Goal: Task Accomplishment & Management: Complete application form

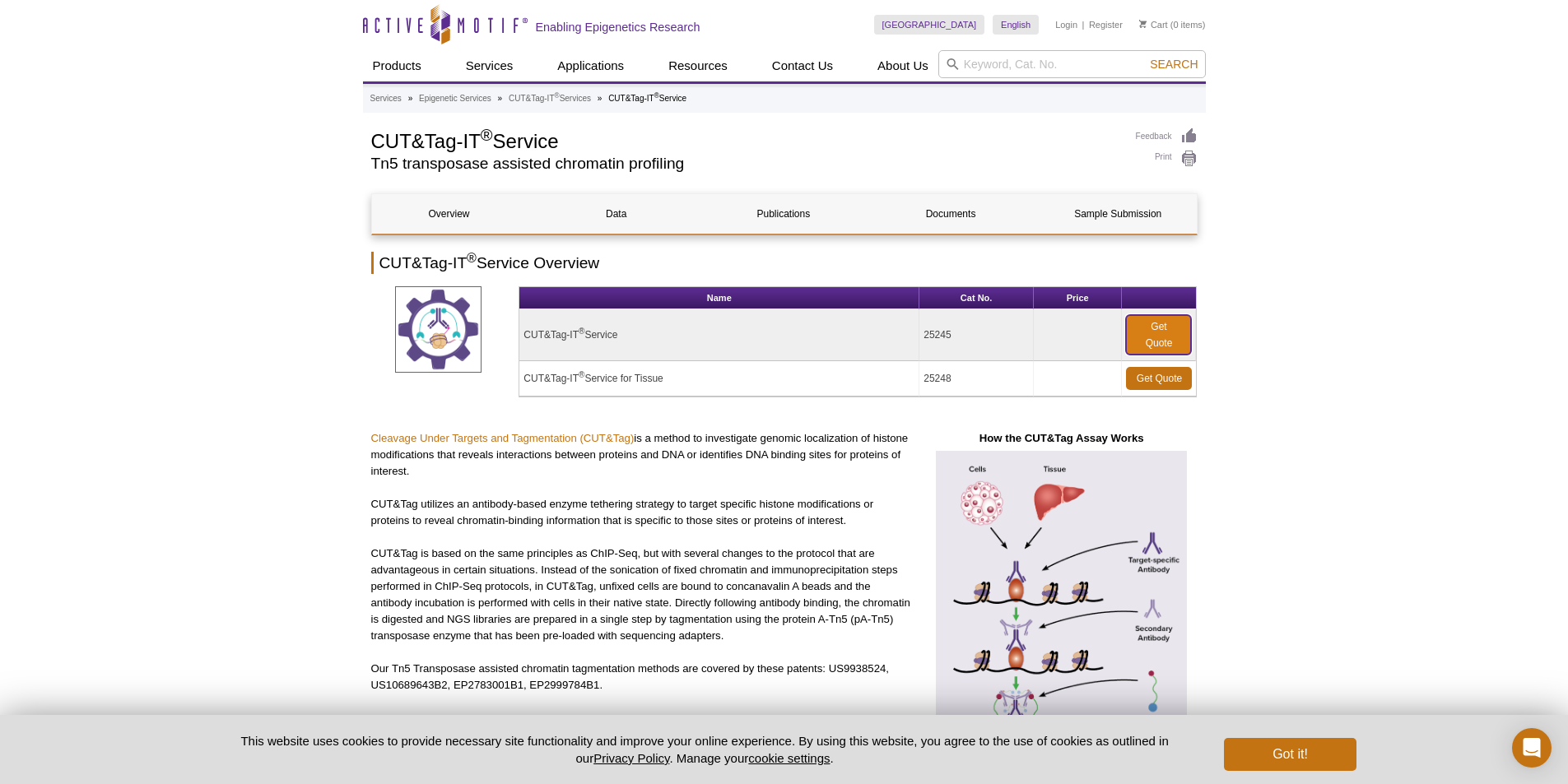
click at [1151, 339] on link "Get Quote" at bounding box center [1158, 335] width 65 height 40
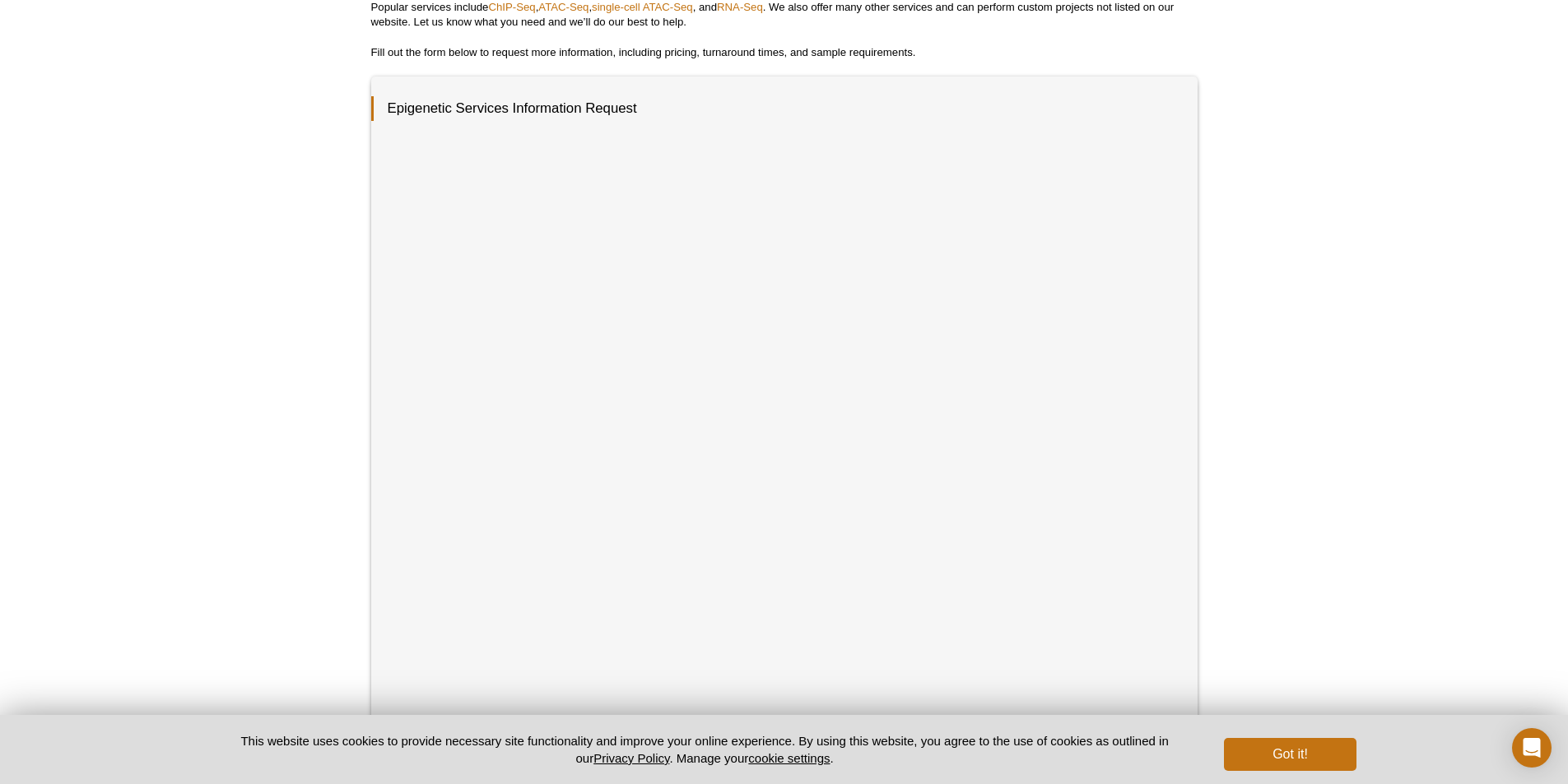
scroll to position [222, 0]
